Goal: Information Seeking & Learning: Understand process/instructions

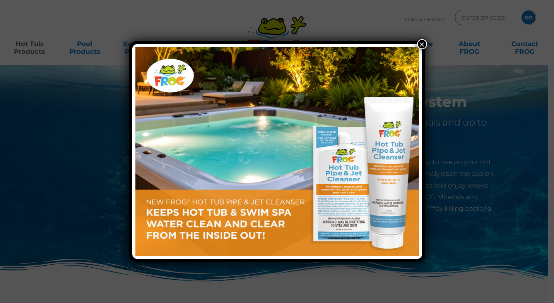
click at [274, 171] on img at bounding box center [277, 151] width 284 height 208
drag, startPoint x: 421, startPoint y: 43, endPoint x: 416, endPoint y: 46, distance: 6.1
click at [421, 43] on button "×" at bounding box center [422, 44] width 10 height 10
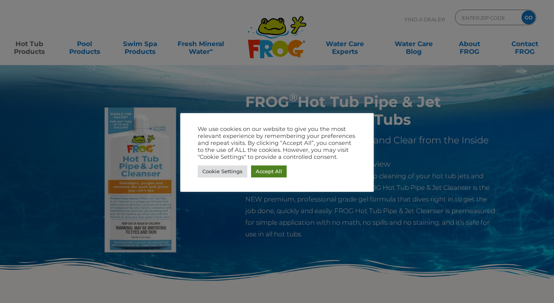
click at [274, 171] on link "Accept All" at bounding box center [269, 171] width 36 height 12
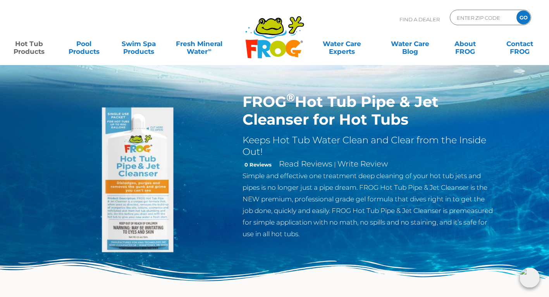
click at [28, 43] on link "Hot Tub Products" at bounding box center [29, 43] width 43 height 15
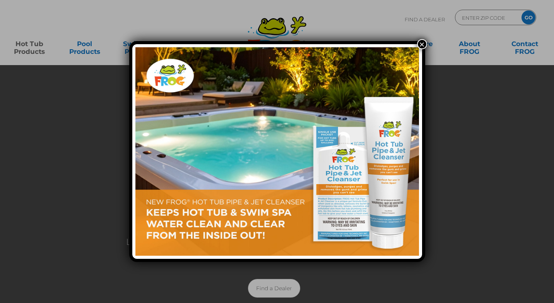
click at [421, 43] on button "×" at bounding box center [422, 44] width 10 height 10
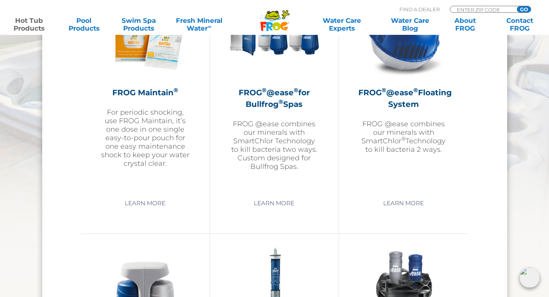
scroll to position [1084, 0]
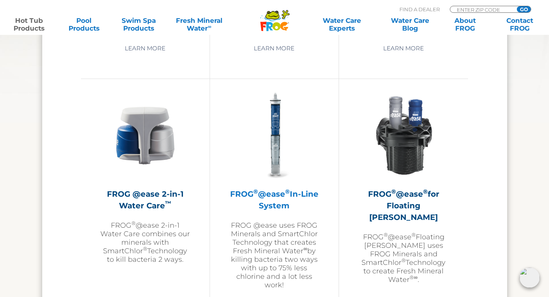
click at [274, 129] on img at bounding box center [274, 136] width 90 height 90
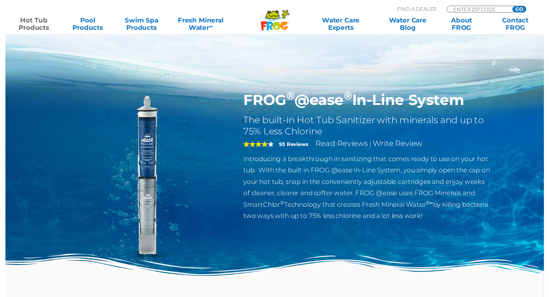
scroll to position [194, 0]
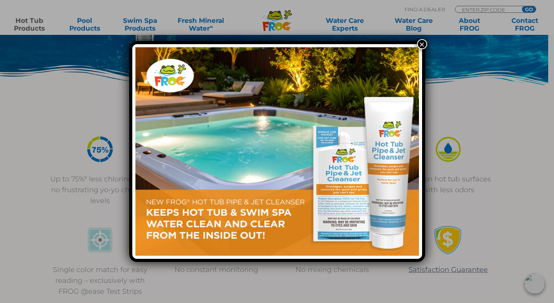
click at [420, 41] on button "×" at bounding box center [422, 44] width 10 height 10
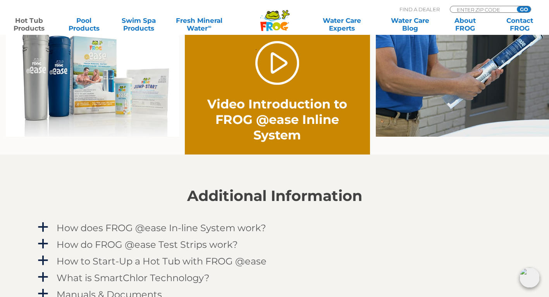
scroll to position [813, 0]
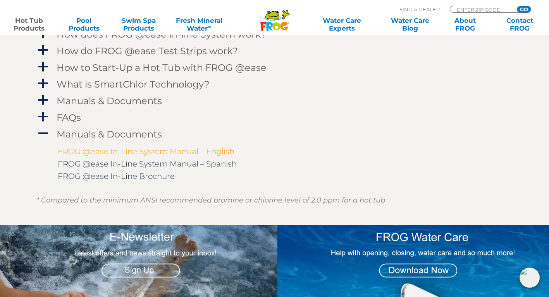
click at [113, 151] on link "FROG @ease In-Line System Manual – English" at bounding box center [146, 151] width 177 height 9
